Goal: Transaction & Acquisition: Purchase product/service

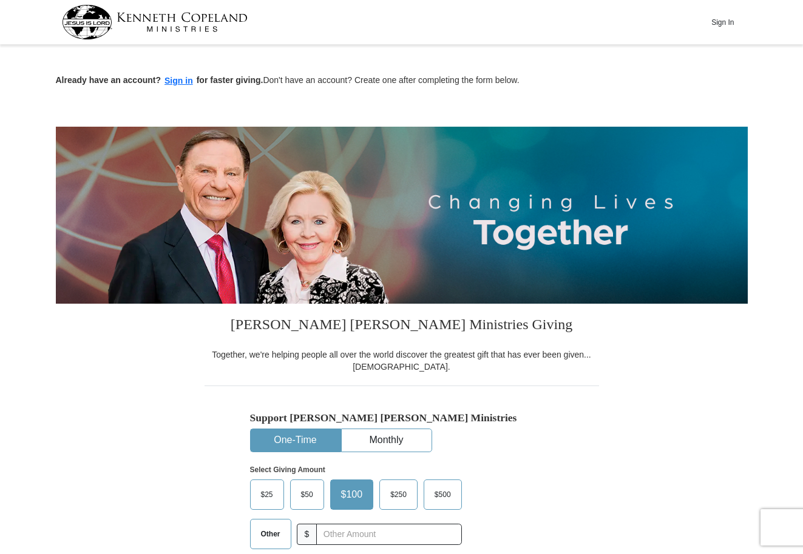
click at [96, 21] on img at bounding box center [155, 22] width 186 height 35
click at [721, 19] on button "Sign In" at bounding box center [722, 22] width 36 height 19
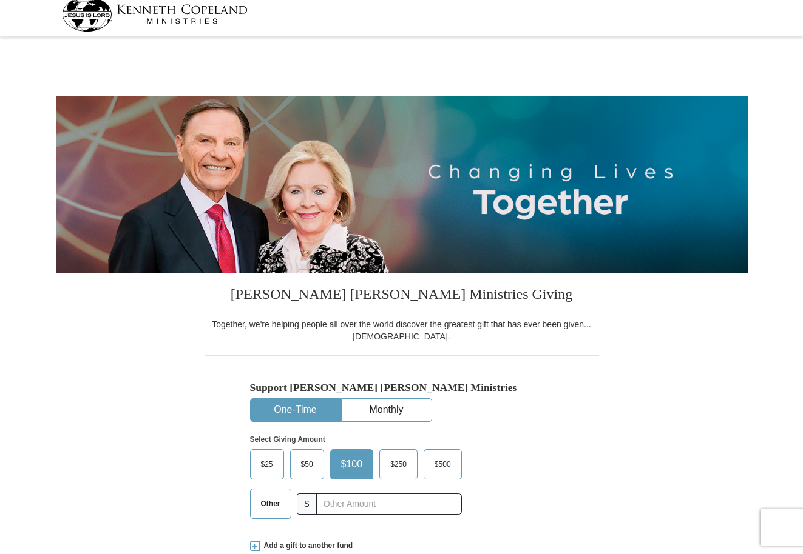
select select "NC"
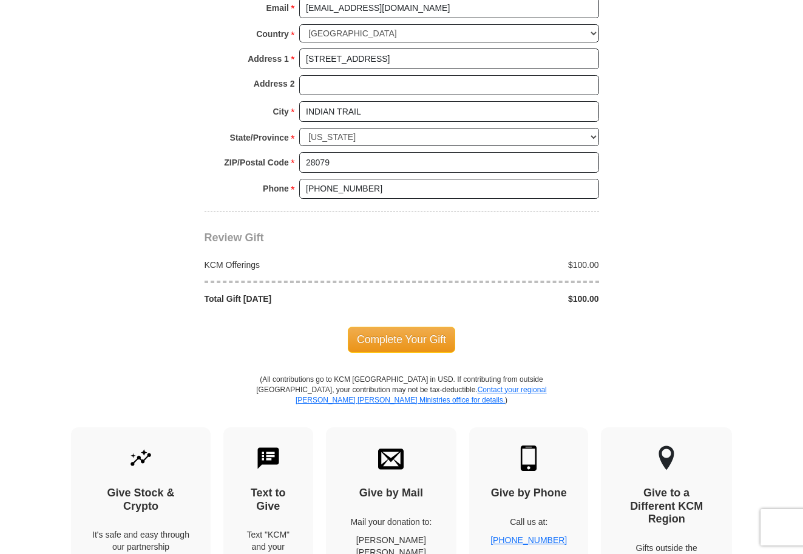
scroll to position [932, 0]
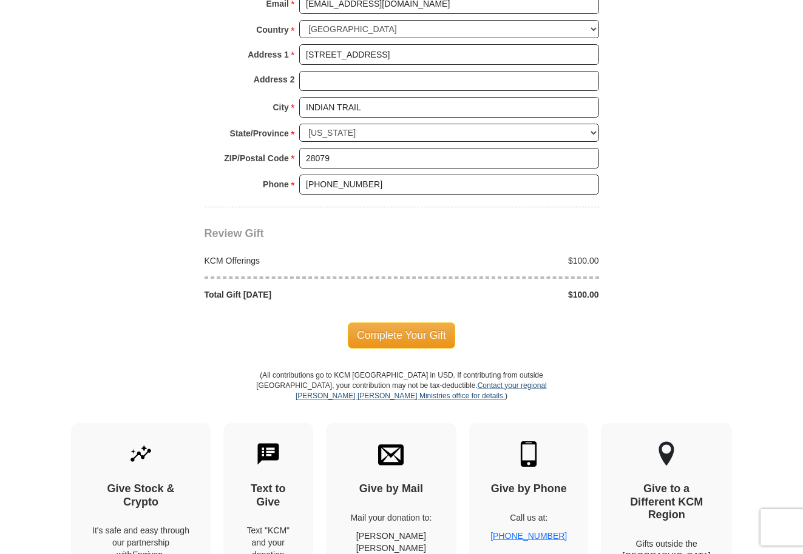
click at [491, 386] on link "Contact your regional [PERSON_NAME] [PERSON_NAME] Ministries office for details." at bounding box center [420, 391] width 251 height 19
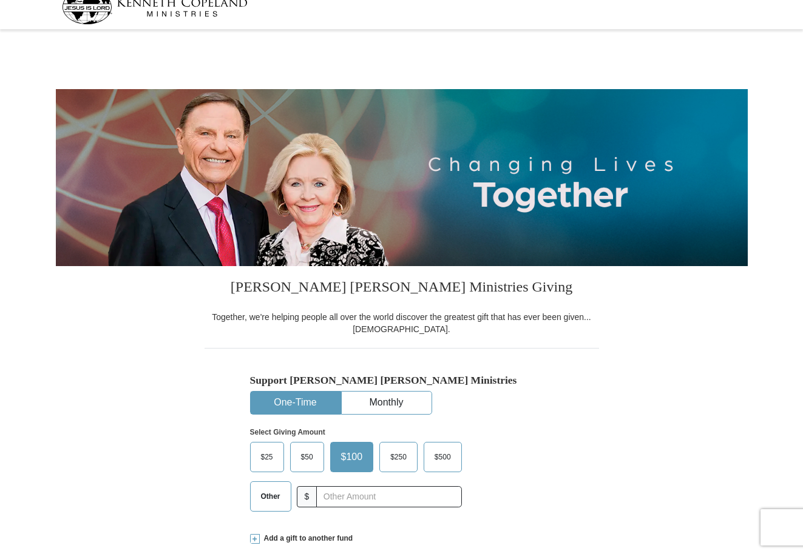
scroll to position [0, 0]
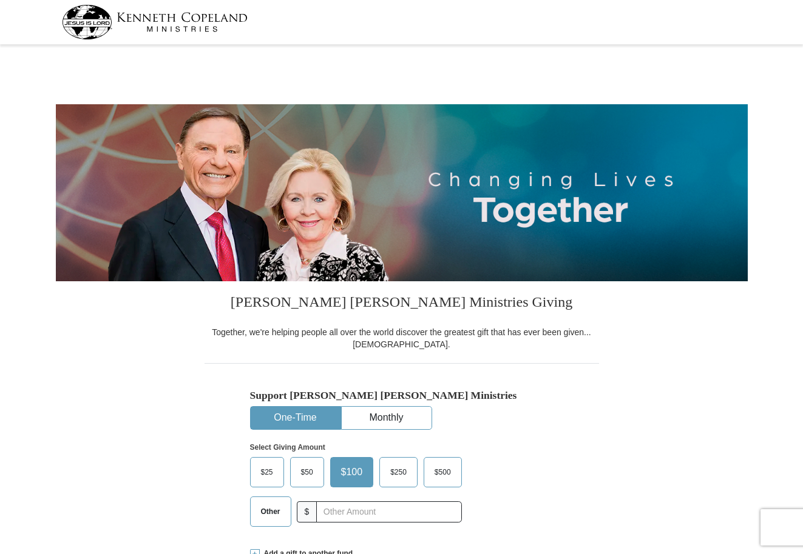
click at [189, 17] on img at bounding box center [155, 22] width 186 height 35
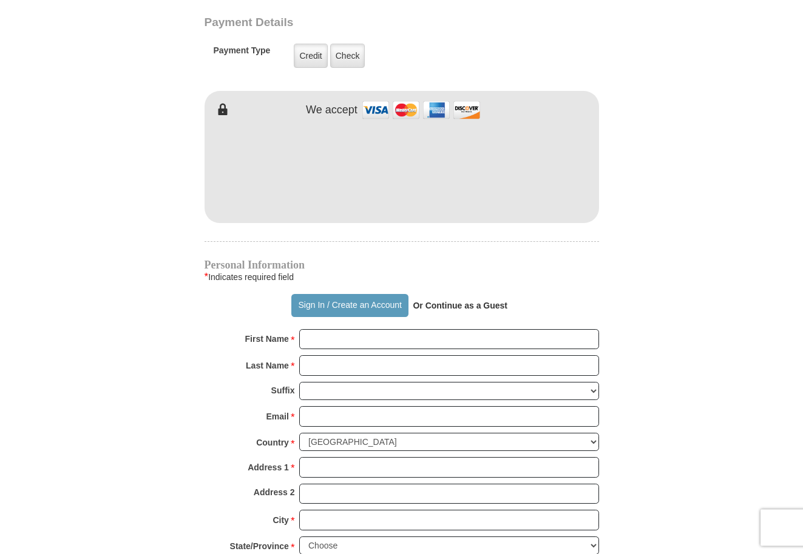
scroll to position [747, 0]
